Goal: Task Accomplishment & Management: Manage account settings

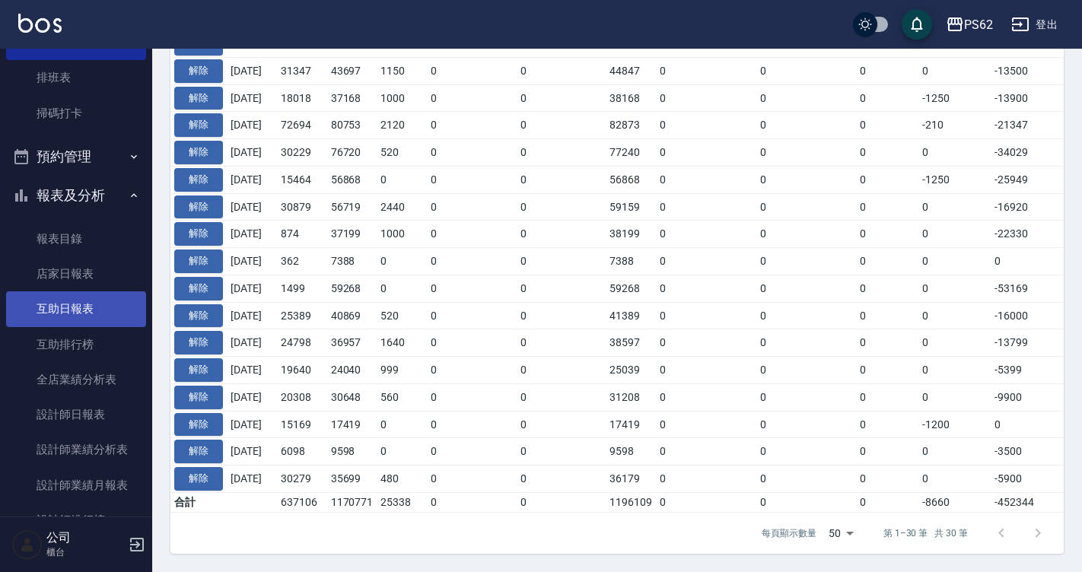
scroll to position [103, 0]
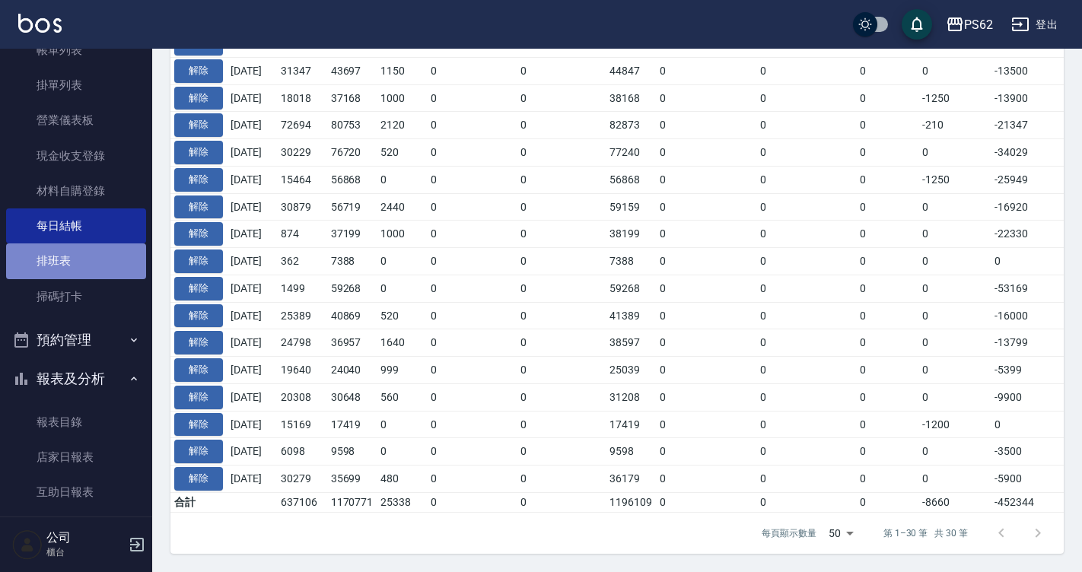
click at [98, 259] on link "排班表" at bounding box center [76, 261] width 140 height 35
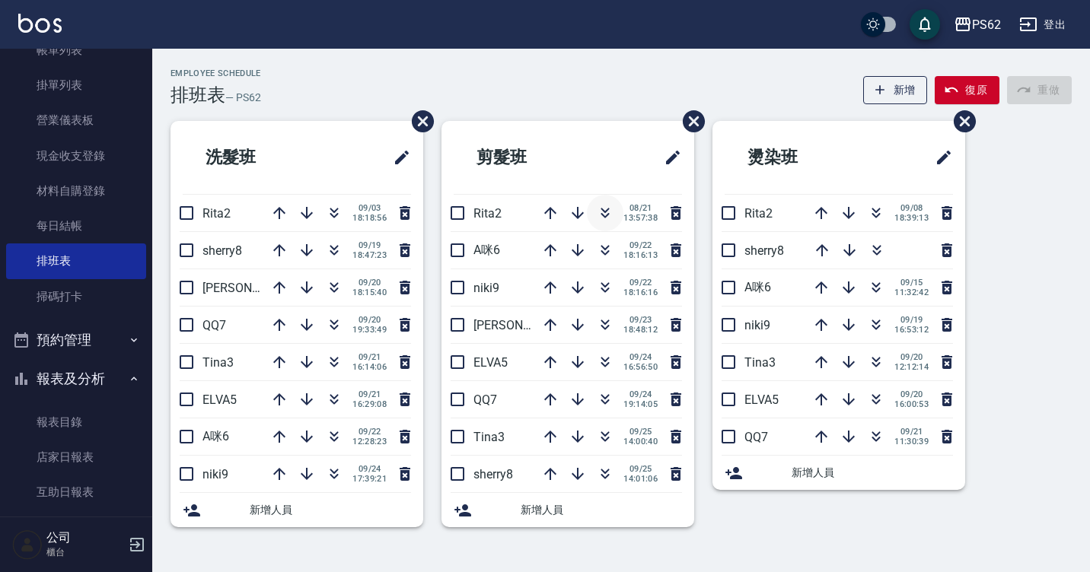
click at [598, 215] on icon "button" at bounding box center [605, 213] width 18 height 18
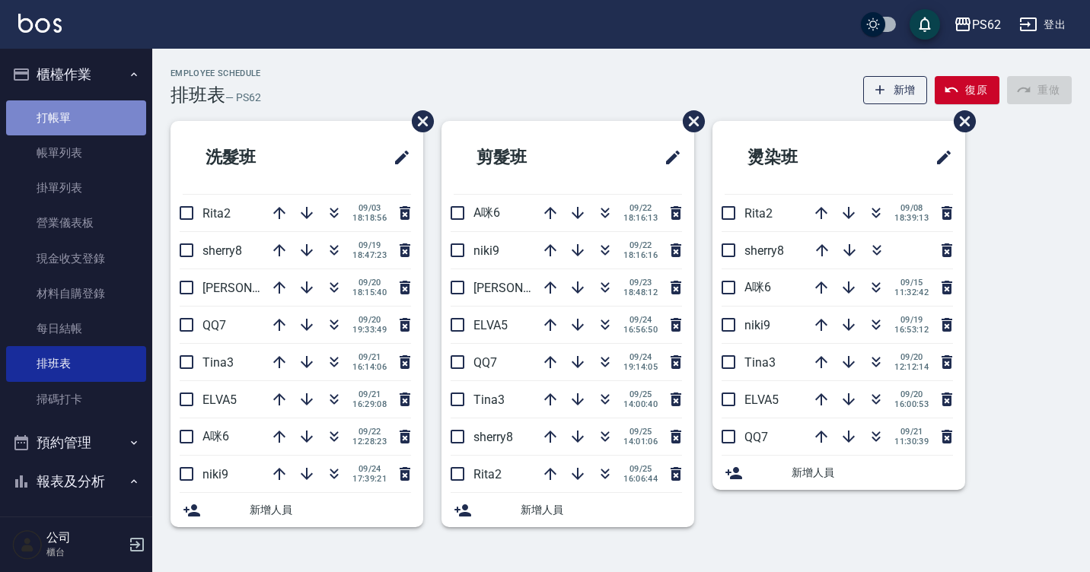
click at [81, 126] on link "打帳單" at bounding box center [76, 117] width 140 height 35
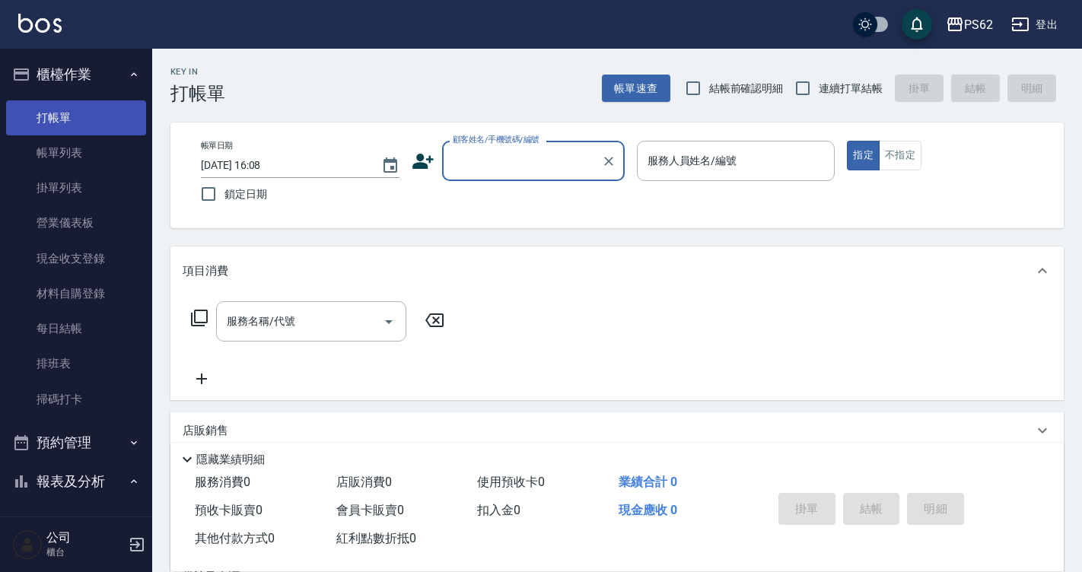
type input "5"
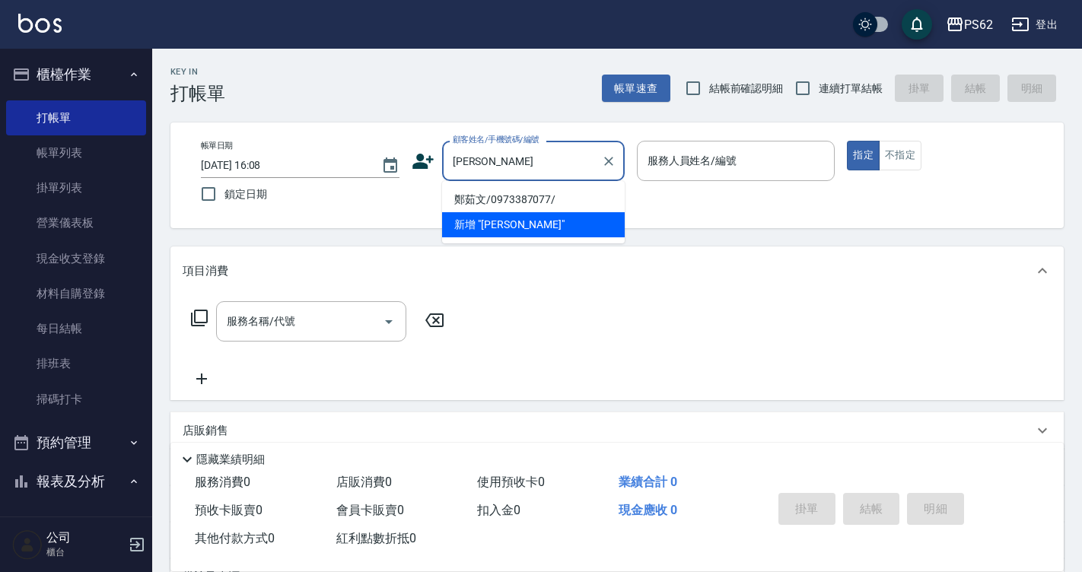
click at [486, 194] on li "鄭茹文/0973387077/" at bounding box center [533, 199] width 183 height 25
type input "鄭茹文/0973387077/"
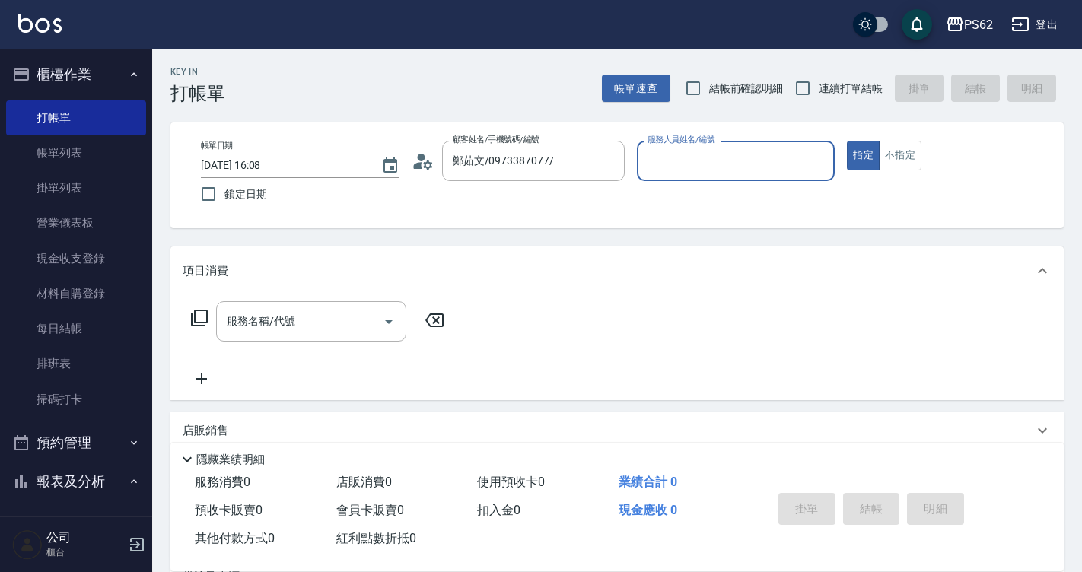
type input "[PERSON_NAME]-2"
click at [425, 163] on icon at bounding box center [427, 164] width 9 height 9
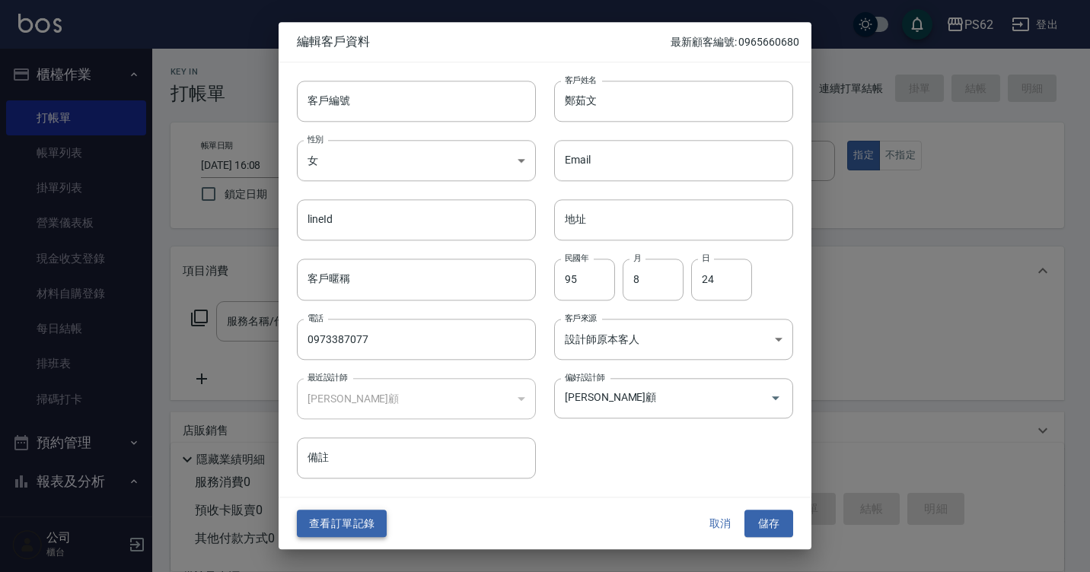
click at [325, 524] on button "查看訂單記錄" at bounding box center [342, 524] width 90 height 28
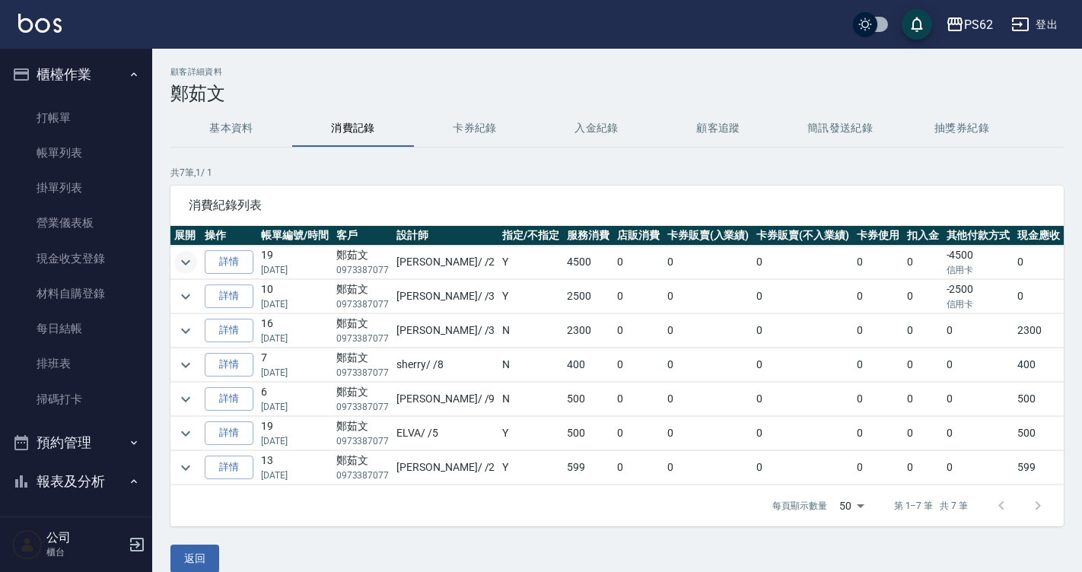
click at [177, 266] on icon "expand row" at bounding box center [186, 262] width 18 height 18
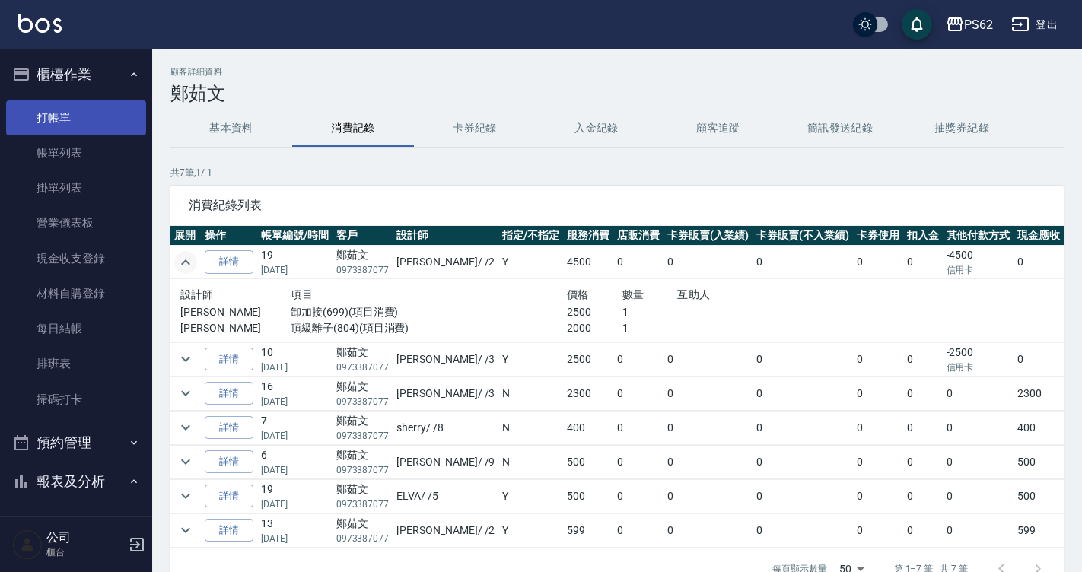
click at [114, 133] on link "打帳單" at bounding box center [76, 117] width 140 height 35
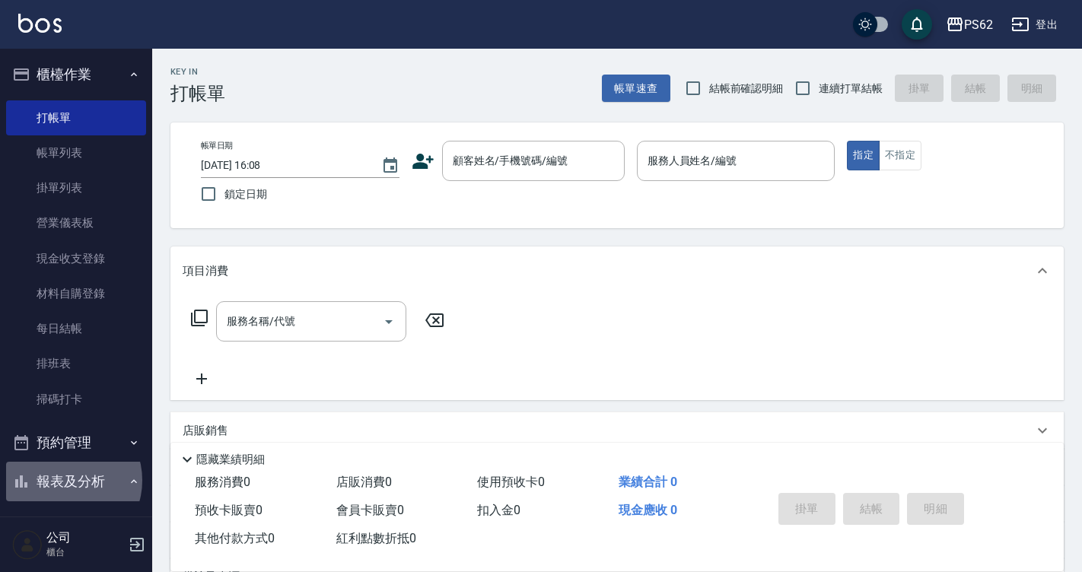
click at [68, 479] on button "報表及分析" at bounding box center [76, 482] width 140 height 40
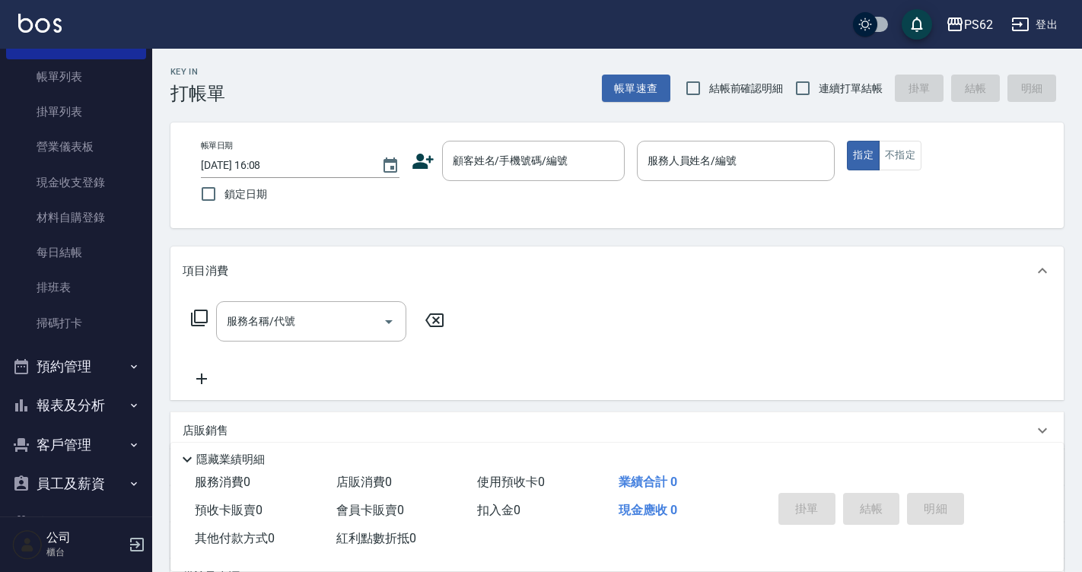
scroll to position [160, 0]
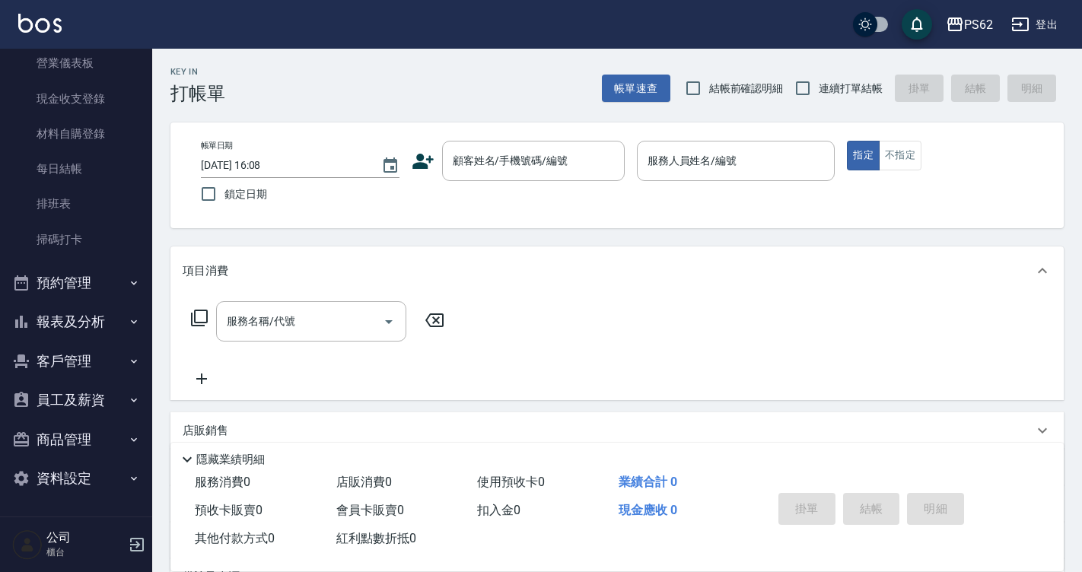
click at [72, 307] on button "報表及分析" at bounding box center [76, 322] width 140 height 40
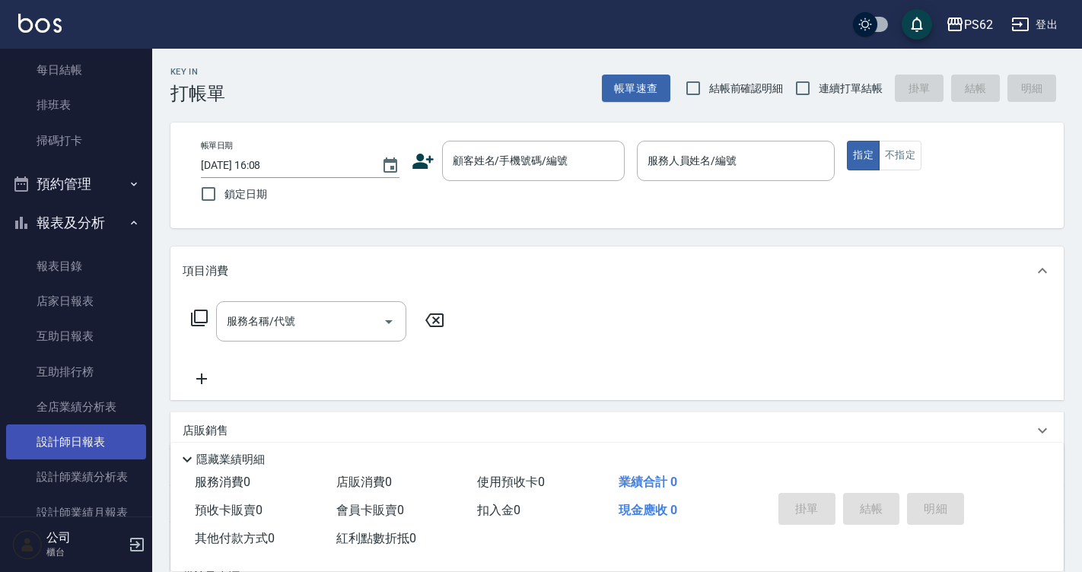
scroll to position [388, 0]
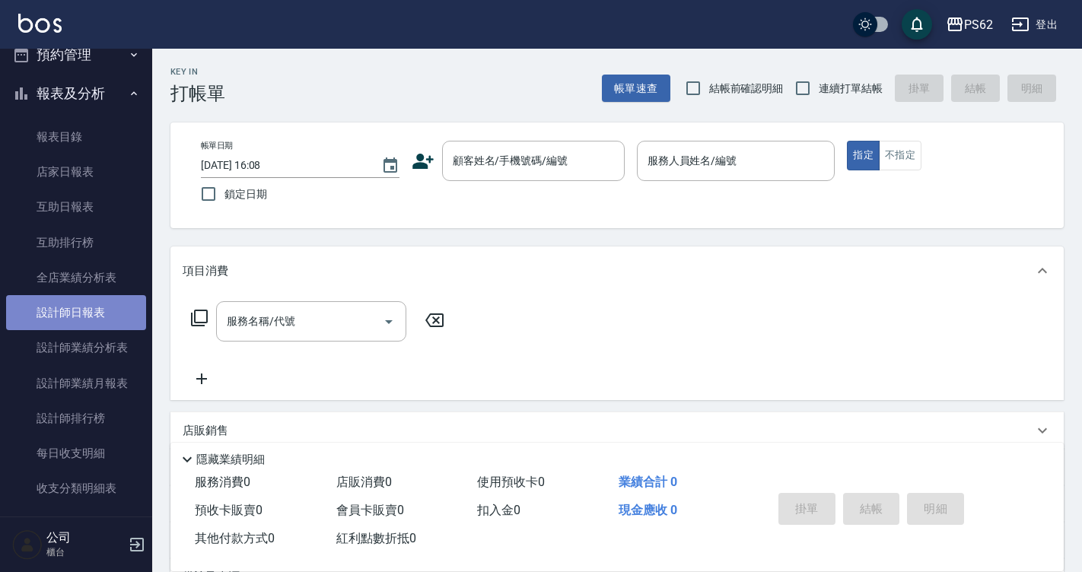
click at [81, 303] on link "設計師日報表" at bounding box center [76, 312] width 140 height 35
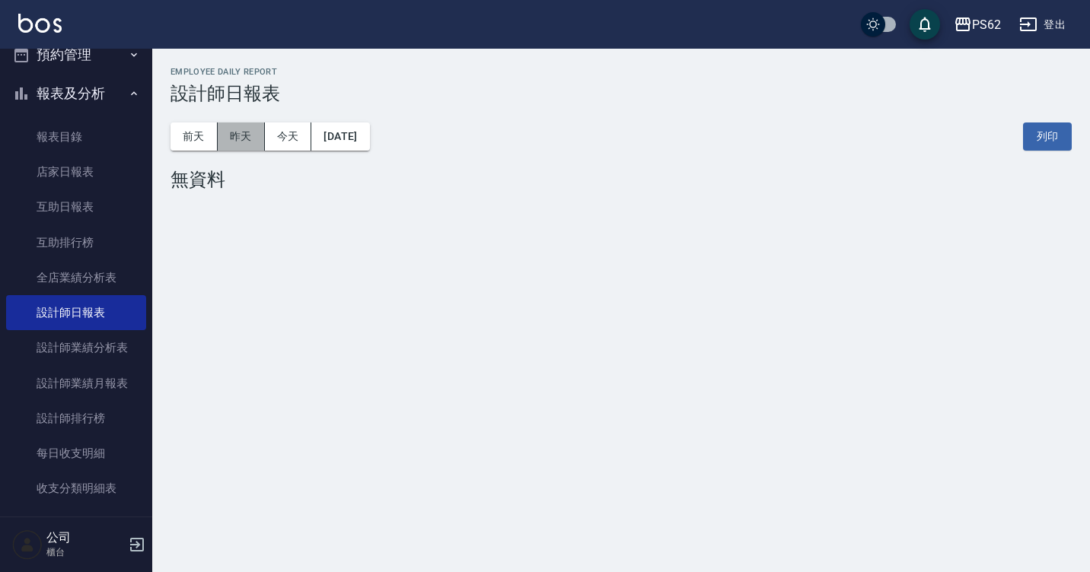
click at [246, 135] on button "昨天" at bounding box center [241, 137] width 47 height 28
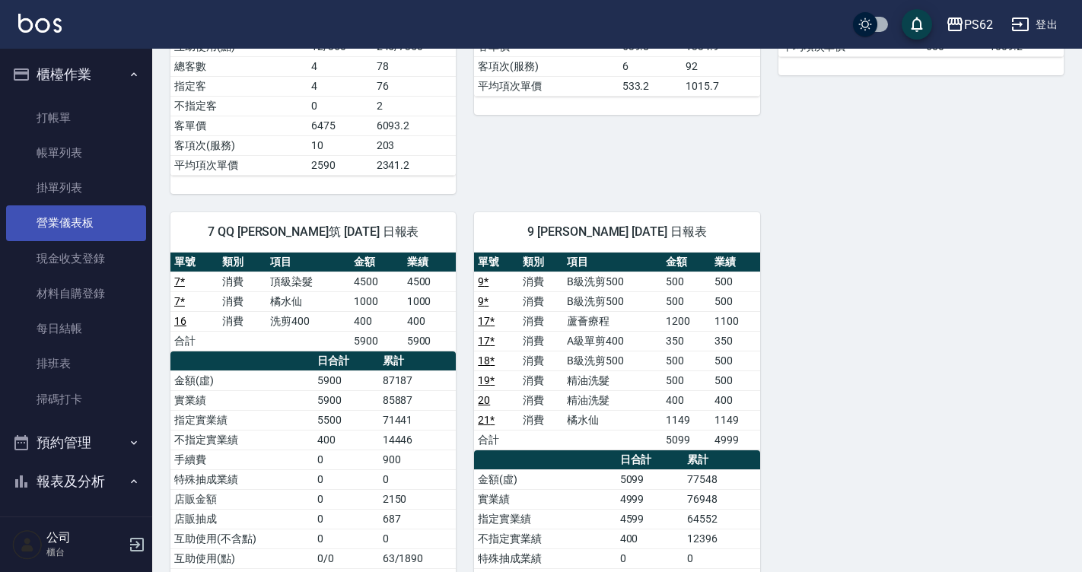
scroll to position [362, 0]
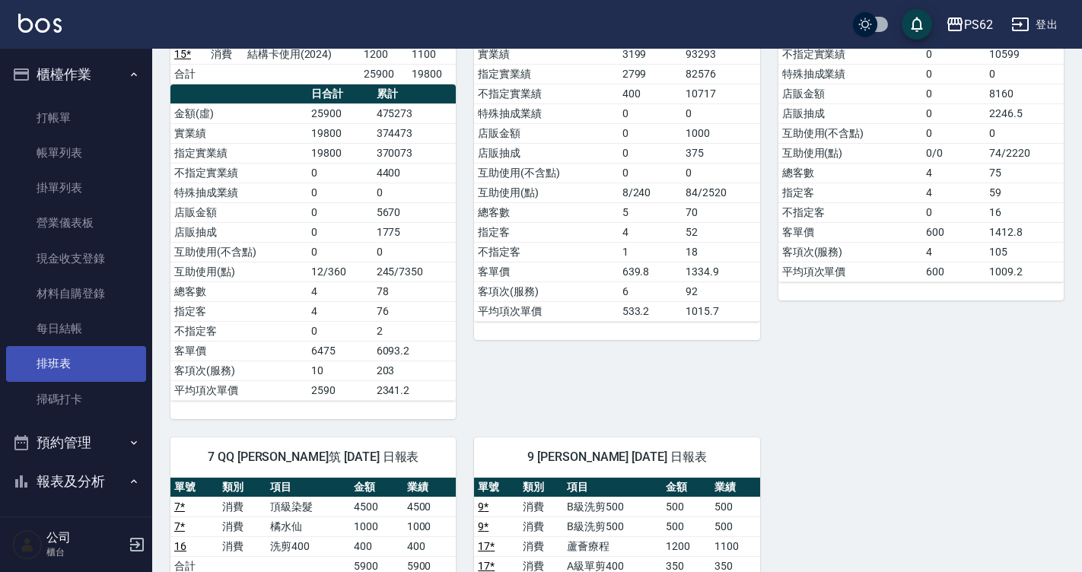
click at [61, 369] on link "排班表" at bounding box center [76, 363] width 140 height 35
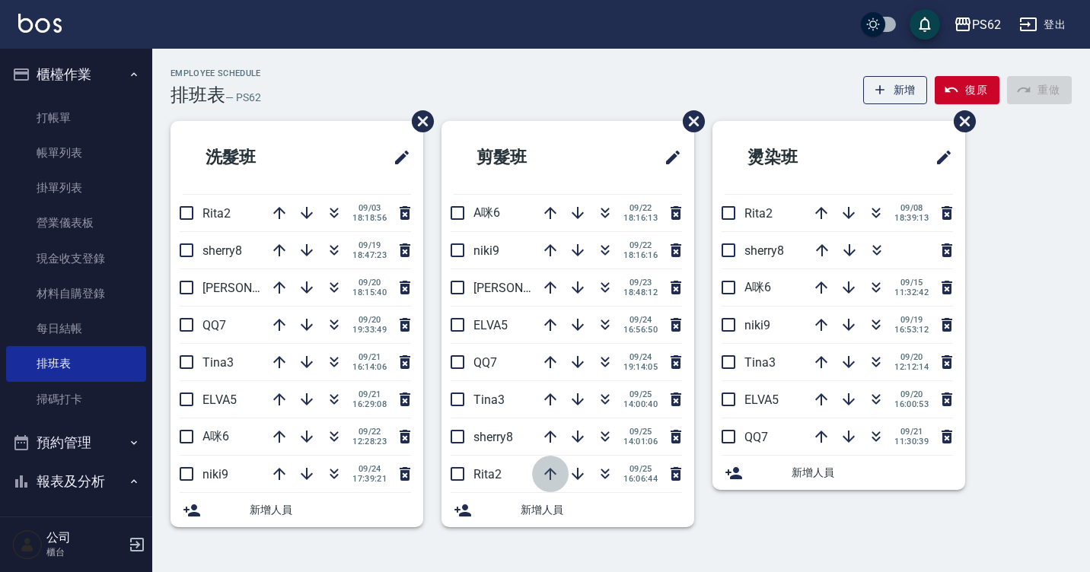
click at [554, 473] on icon "button" at bounding box center [550, 474] width 12 height 12
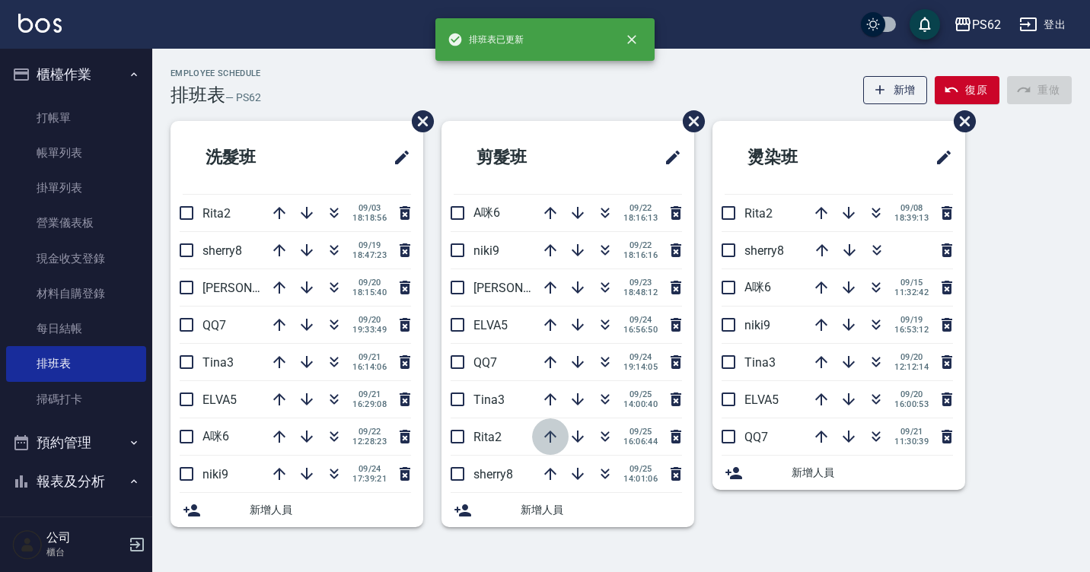
click at [551, 435] on icon "button" at bounding box center [550, 437] width 18 height 18
click at [545, 402] on icon "button" at bounding box center [550, 399] width 18 height 18
click at [547, 362] on icon "button" at bounding box center [550, 362] width 18 height 18
click at [548, 333] on icon "button" at bounding box center [550, 325] width 18 height 18
click at [546, 294] on icon "button" at bounding box center [550, 288] width 18 height 18
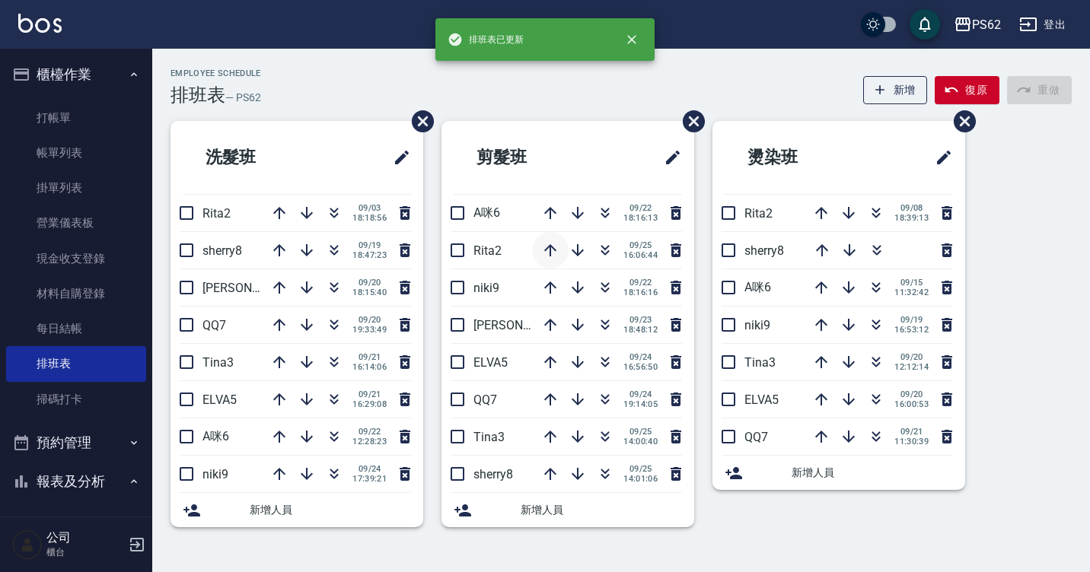
click at [542, 256] on icon "button" at bounding box center [550, 250] width 18 height 18
